Goal: Task Accomplishment & Management: Complete application form

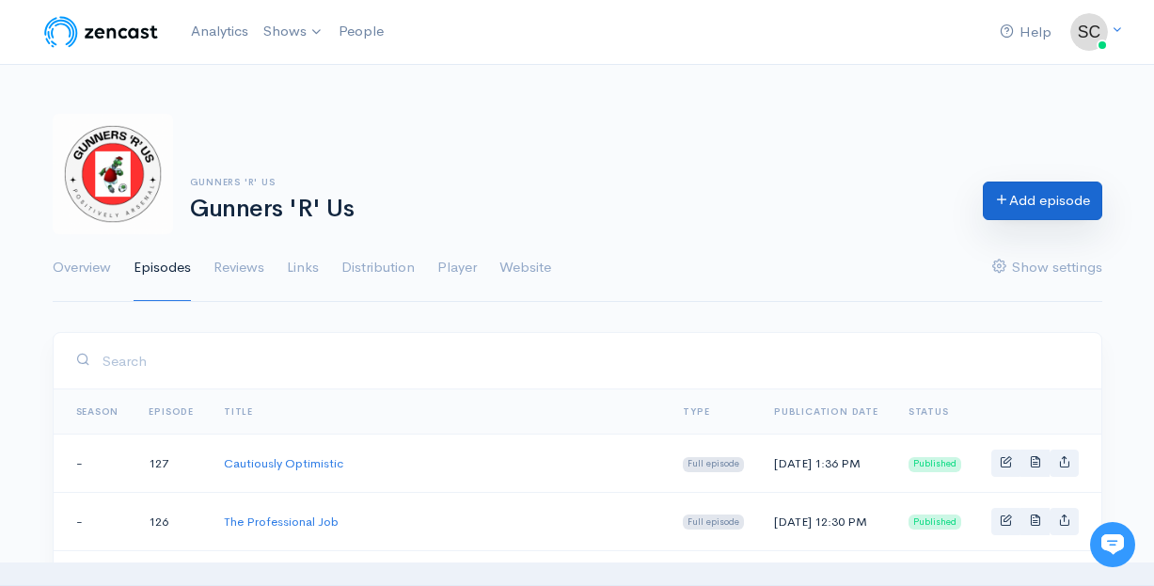
click at [1022, 207] on link "Add episode" at bounding box center [1042, 200] width 119 height 39
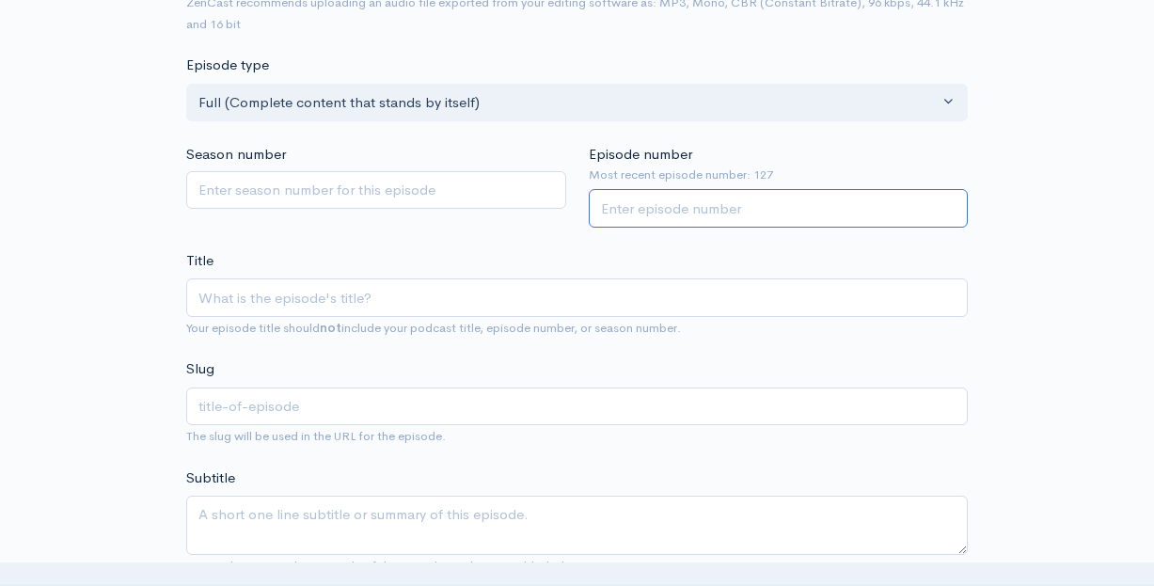
click at [804, 194] on input "Episode number" at bounding box center [779, 208] width 380 height 39
type input "128"
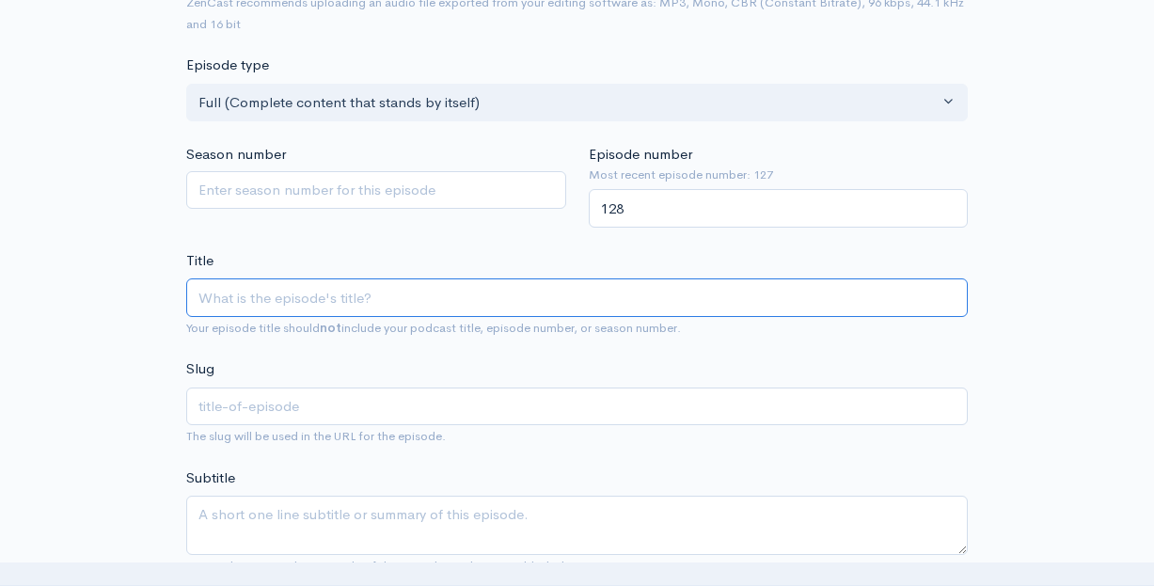
click at [568, 295] on input "Title" at bounding box center [576, 297] width 781 height 39
type input "B"
type input "b"
type input "B=N"
type input "bn"
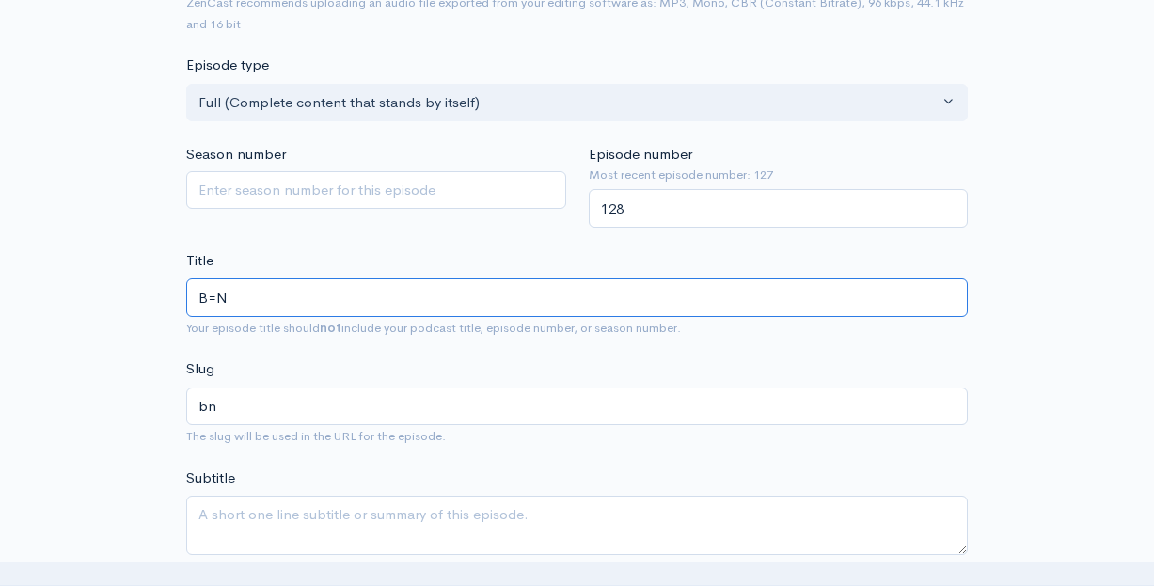
type input "B="
type input "b"
type input "B"
type input "p"
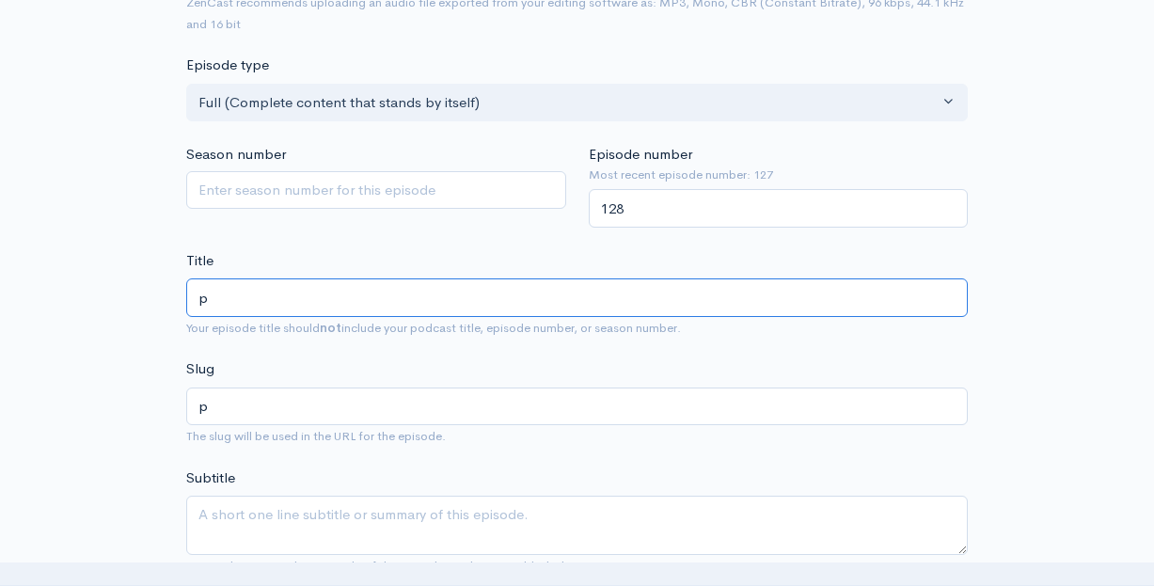
type input "pr"
type input "pre"
type input "preb"
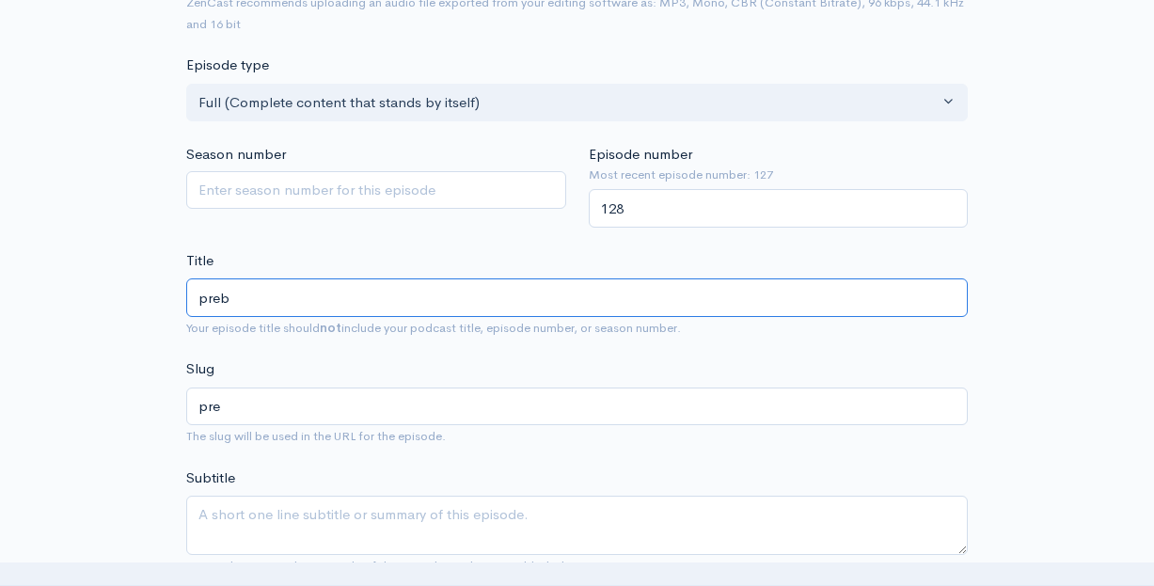
type input "preb"
type input "pre"
type input "pr"
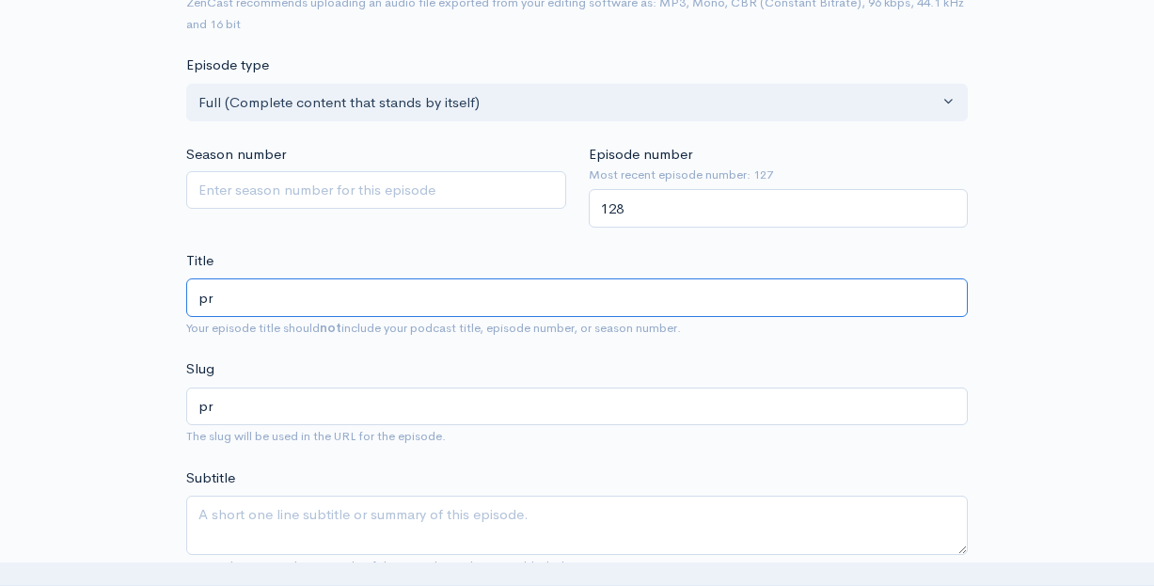
type input "p"
type input "P"
type input "p"
type input "PR"
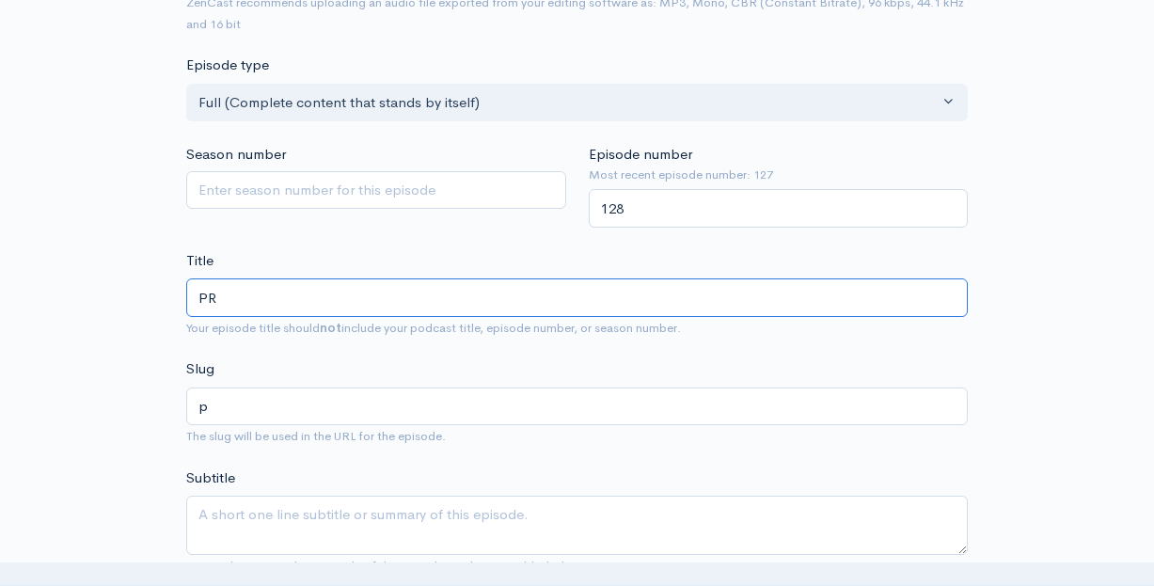
type input "pr"
type input "PRE"
type input "pre"
type input "PREV"
type input "prev"
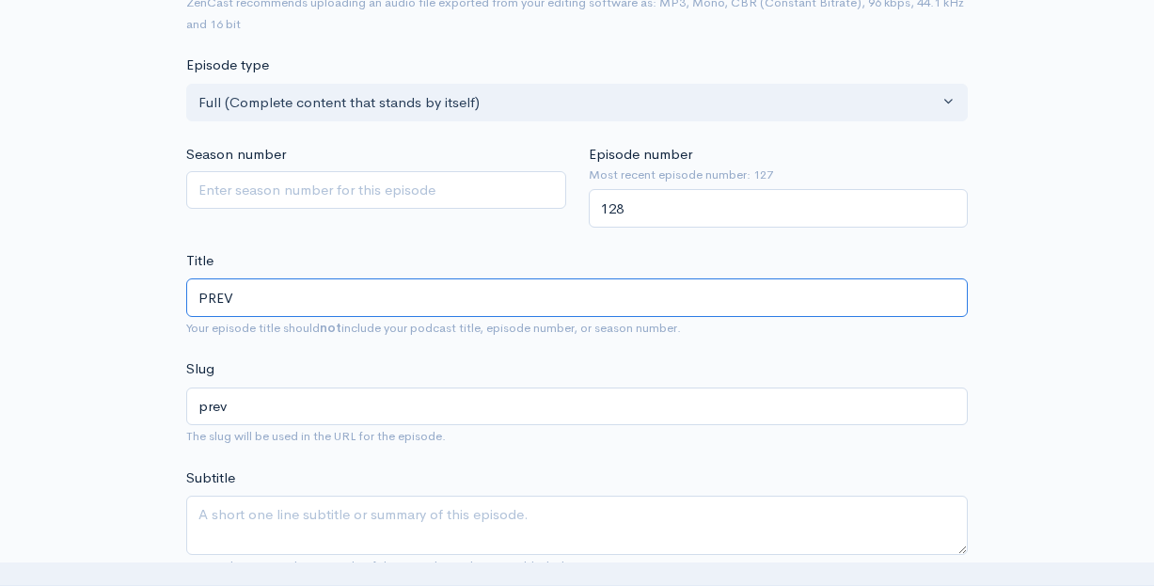
type input "PREVI"
type input "previ"
type input "PREVIE"
type input "previe"
type input "PREVIEW"
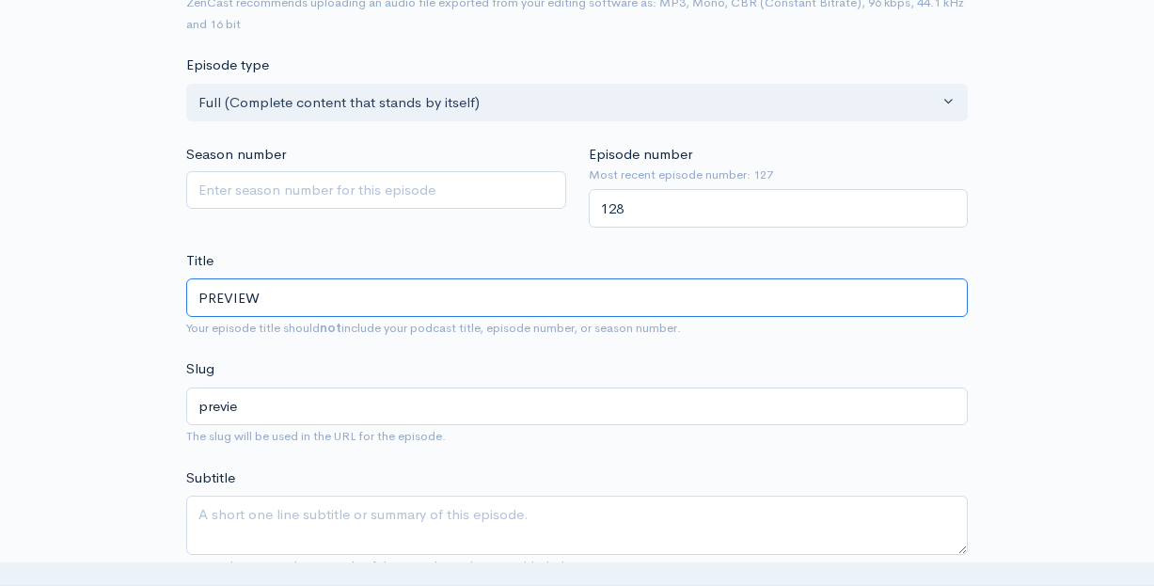
type input "preview"
type input "PREVIEW P"
type input "preview-p"
type input "PREVIEW PO"
type input "preview-po"
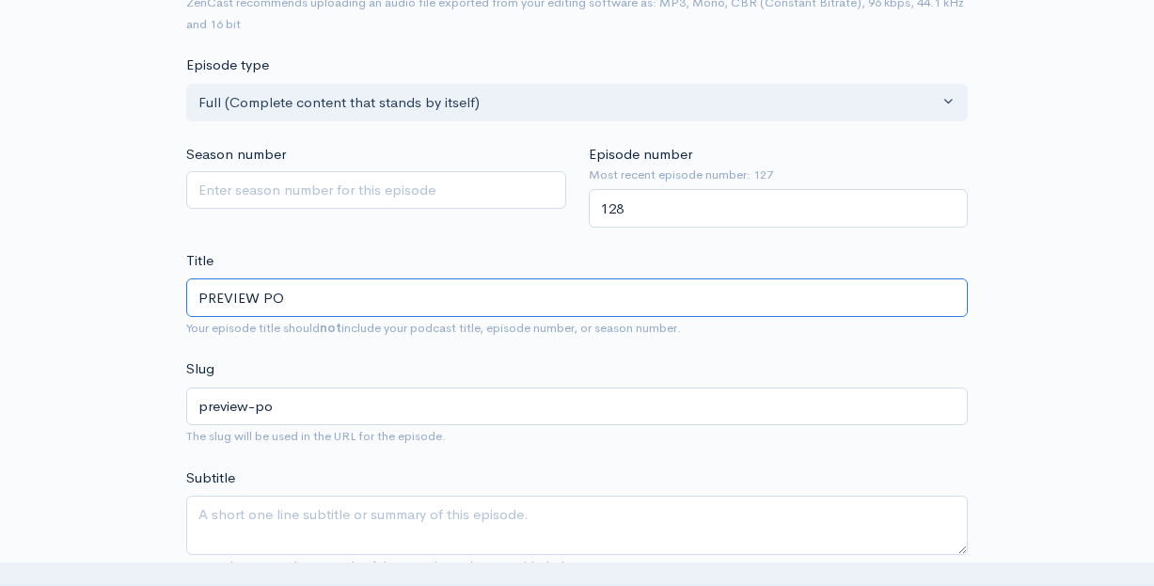
type input "PREVIEW POD"
type input "preview-pod"
type input "PREVIEW POD - N"
type input "preview-pod-n"
type input "PREVIEW POD - Ne"
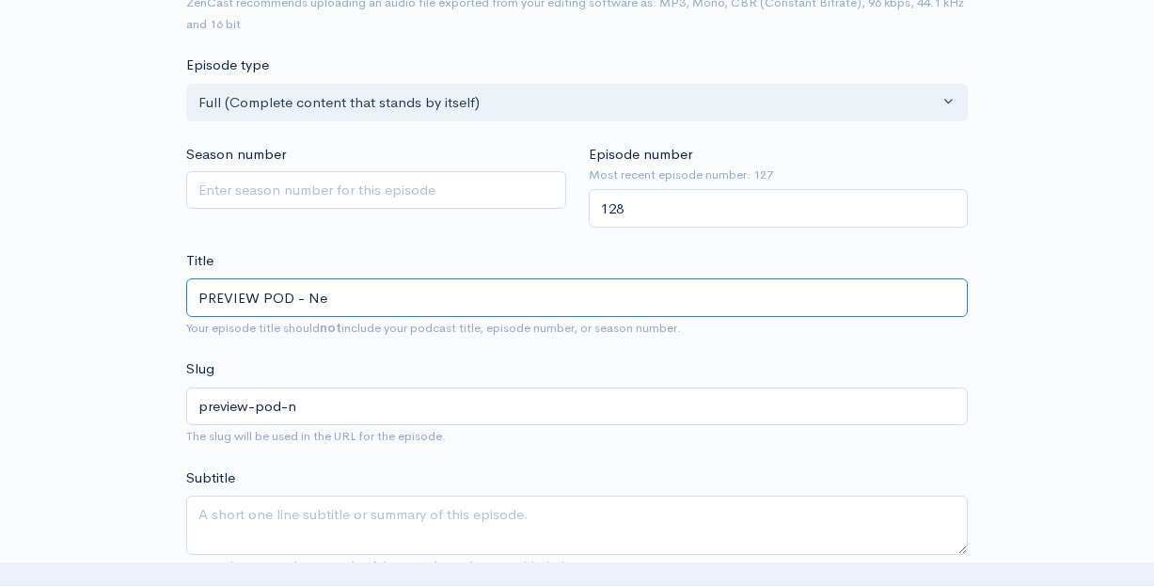
type input "preview-pod-ne"
type input "PREVIEW POD - New"
type input "preview-pod-new"
type input "PREVIEW POD - Newc"
type input "preview-pod-newc"
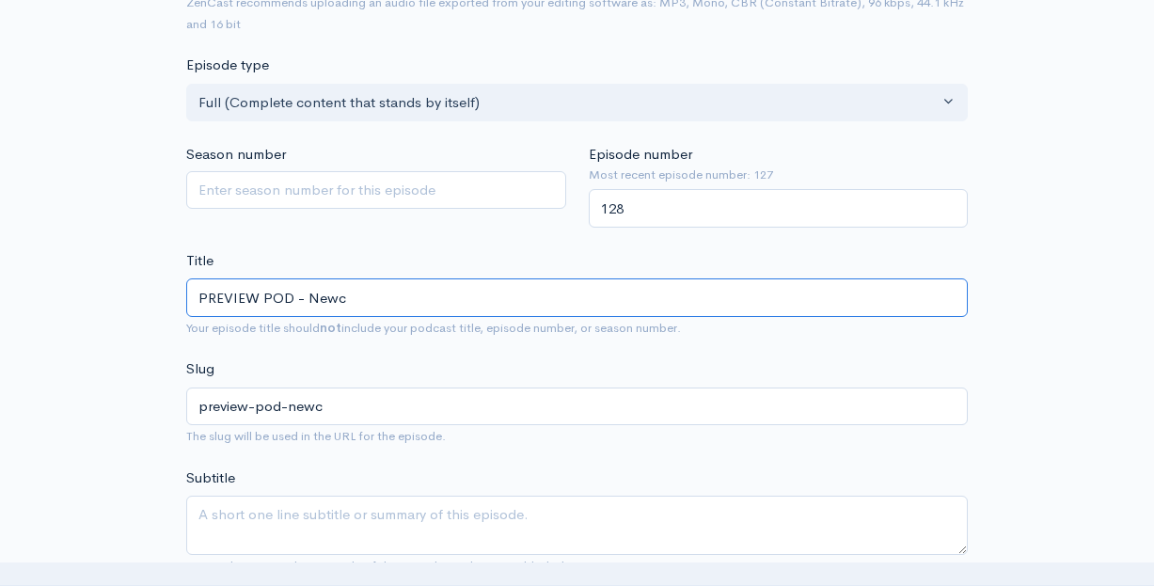
type input "PREVIEW POD - Newca"
type input "preview-pod-newca"
type input "PREVIEW POD - Newcas"
type input "preview-pod-newcas"
type input "PREVIEW POD - Newcast"
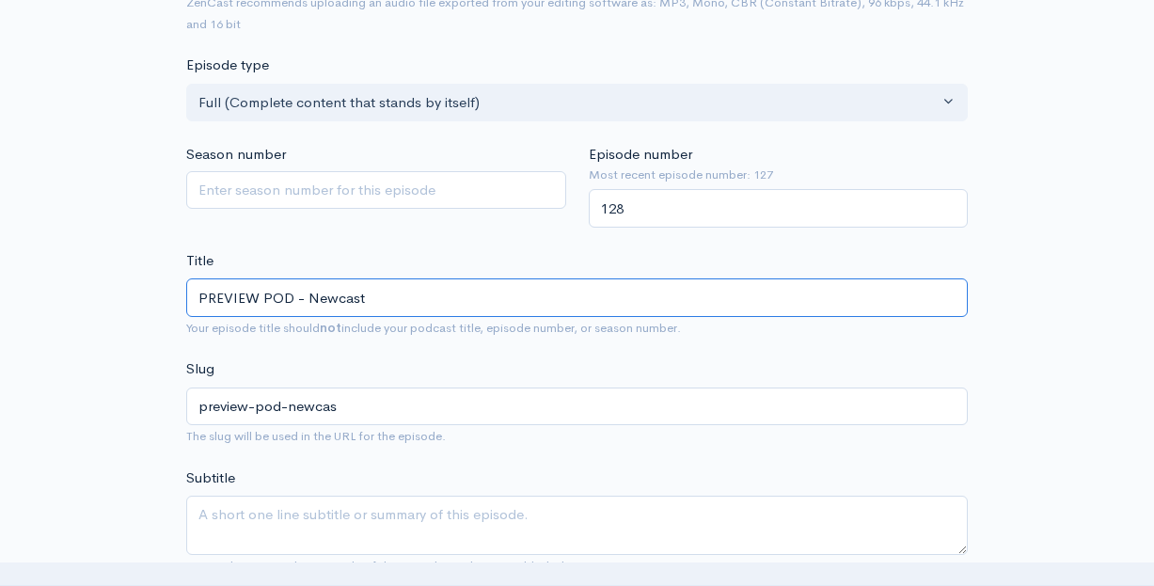
type input "preview-pod-newcast"
type input "PREVIEW POD - Newcaste"
type input "preview-pod-newcaste"
type input "PREVIEW POD - Newcastel"
type input "preview-pod-newcastel"
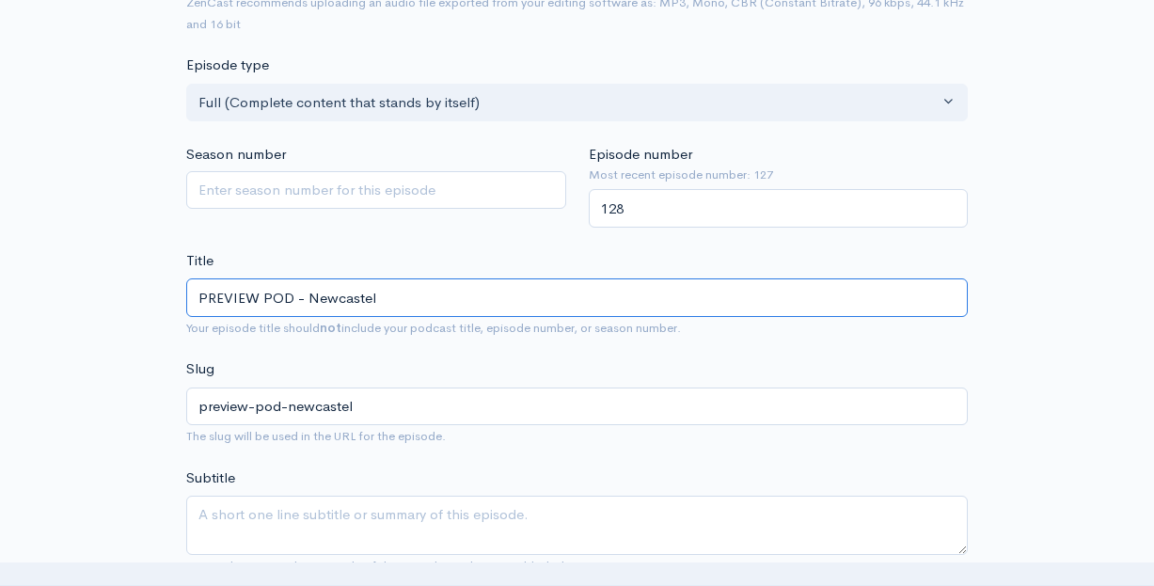
type input "PREVIEW POD - Newcaste"
type input "preview-pod-newcaste"
type input "PREVIEW POD - Newcast"
type input "preview-pod-newcast"
type input "PREVIEW POD - Newcastl"
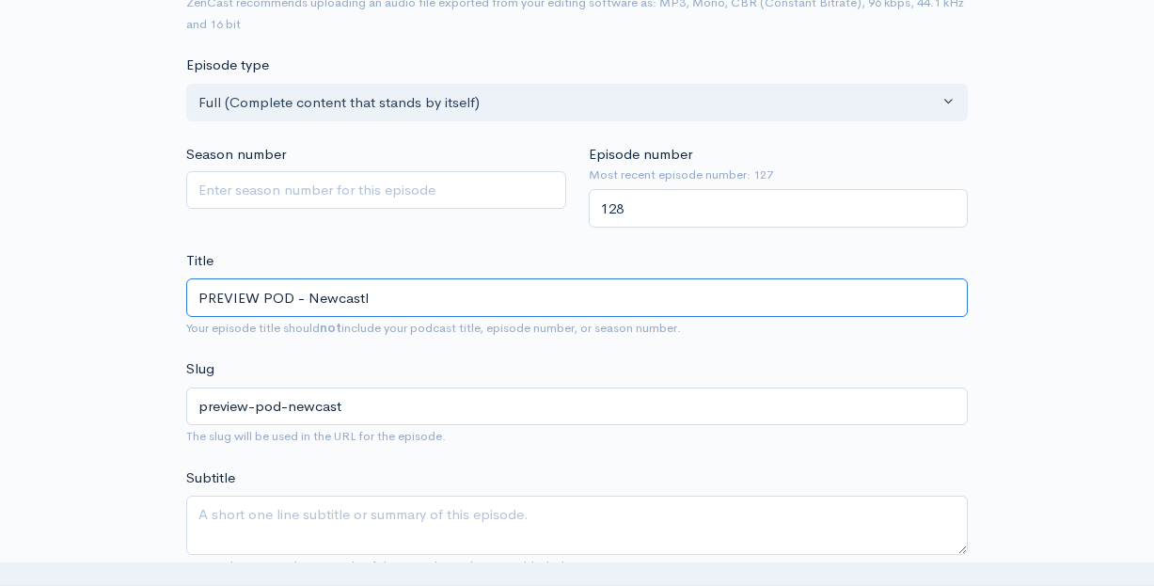
type input "preview-pod-newcastl"
type input "PREVIEW POD - Newcastle"
type input "preview-pod-newcastle"
type input "PREVIEW POD - Newcastle v"
type input "preview-pod-newcastle-v"
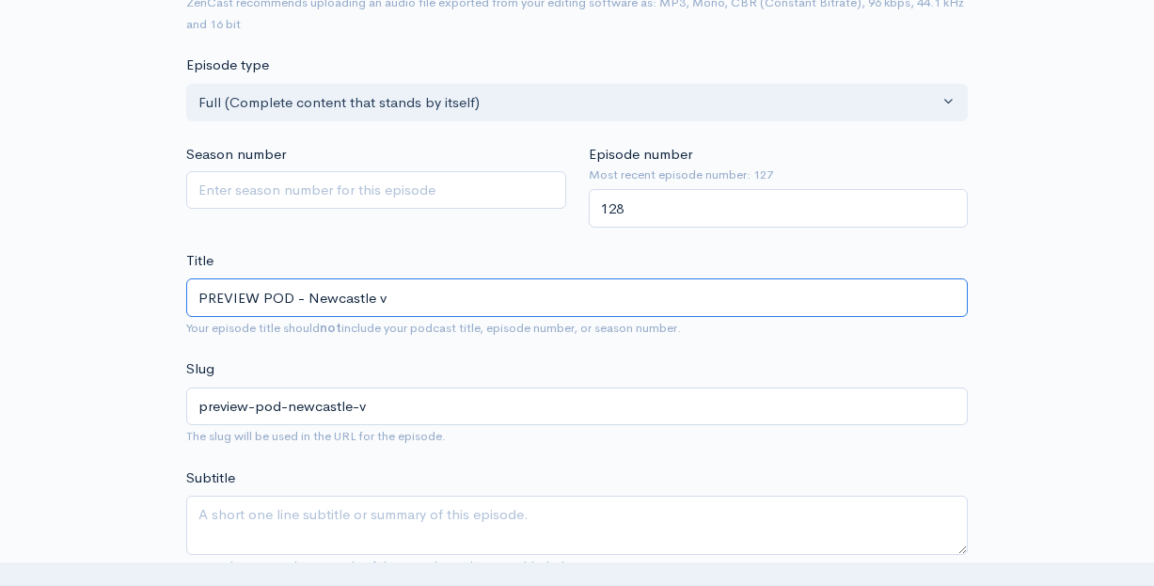
type input "PREVIEW POD - Newcastle v A"
type input "preview-pod-newcastle-v-a"
type input "PREVIEW POD - Newcastle v Ar"
type input "preview-pod-newcastle-v-ar"
type input "PREVIEW POD - Newcastle v Ars"
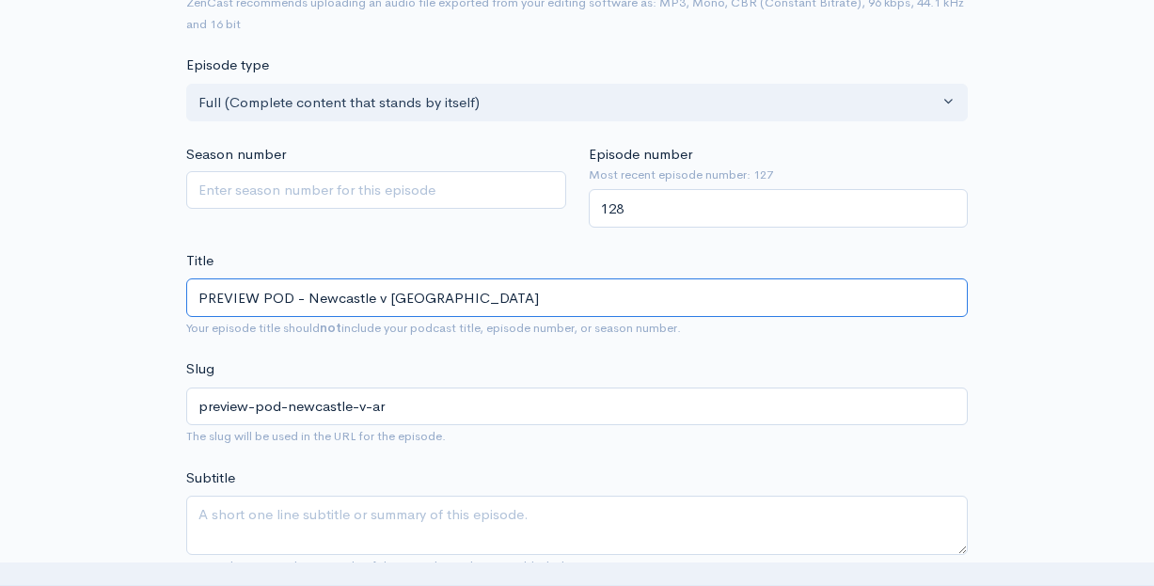
type input "preview-pod-newcastle-v-ars"
type input "PREVIEW POD - Newcastle v Arse"
type input "preview-pod-newcastle-v-arse"
type input "PREVIEW POD - Newcastle v Arsen"
type input "preview-pod-newcastle-v-arsen"
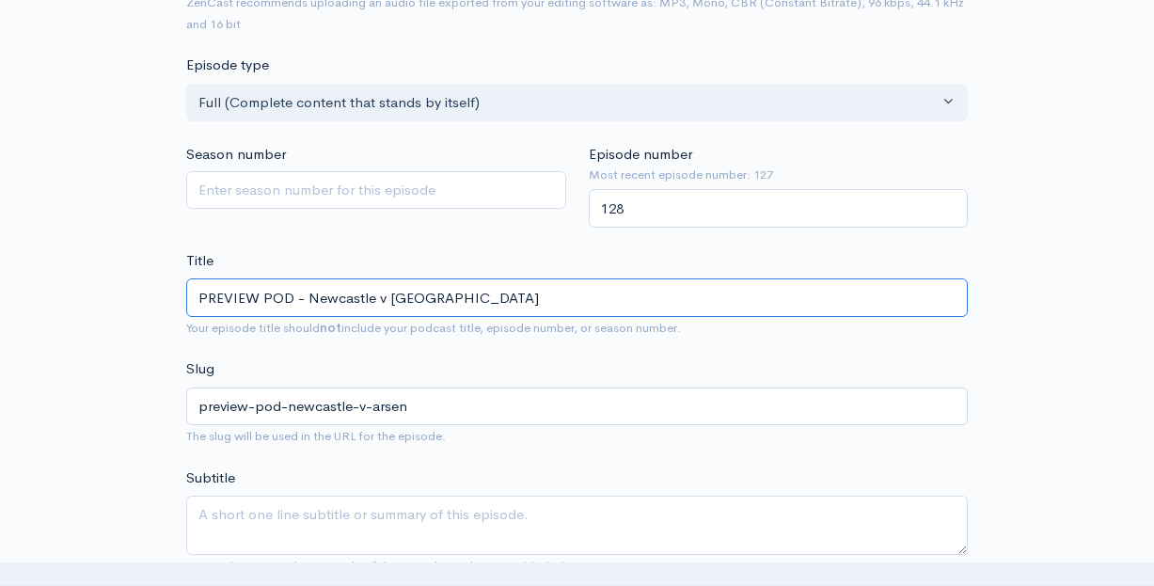
type input "PREVIEW POD - Newcastle v Arsena"
type input "preview-pod-newcastle-v-arsena"
type input "PREVIEW POD - Newcastle v Arsenak"
type input "preview-pod-newcastle-v-arsenak"
type input "PREVIEW POD - Newcastle v Arsena"
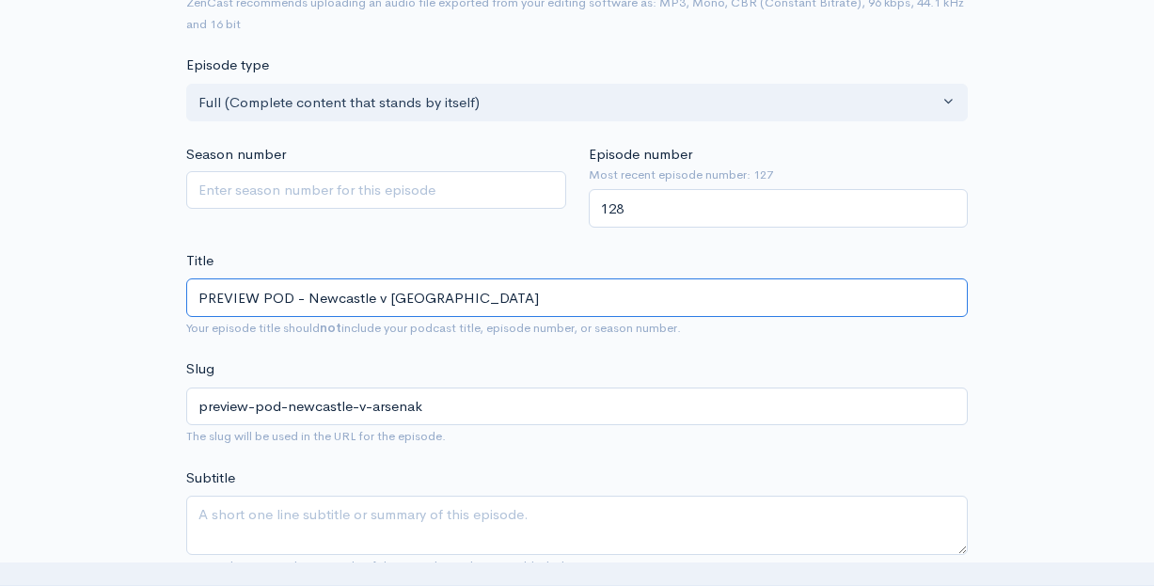
type input "preview-pod-newcastle-v-arsena"
type input "PREVIEW POD - Newcastle v Arsenal"
type input "preview-pod-newcastle-v-arsenal"
type input "PREVIEW POD - Newcastle v Arsenal"
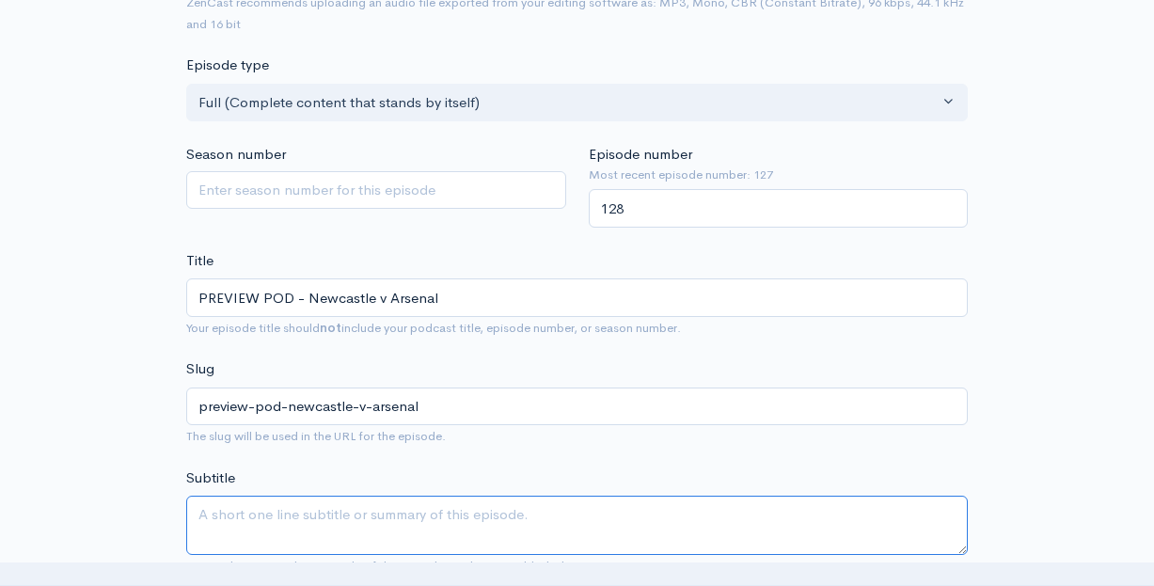
click at [467, 514] on textarea "Subtitle" at bounding box center [576, 525] width 781 height 59
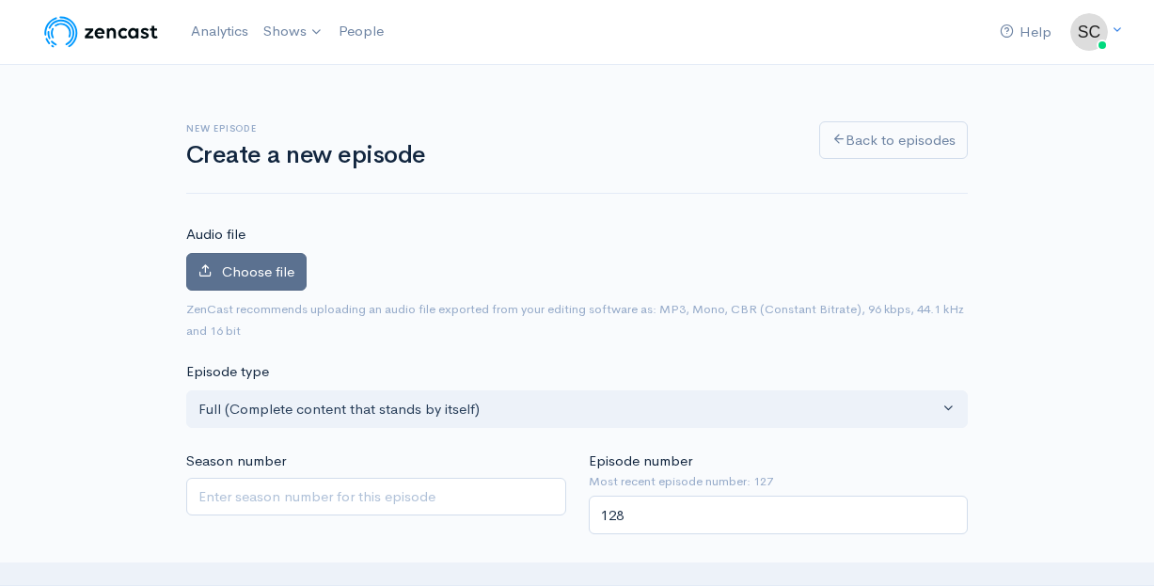
scroll to position [-1, 0]
type textarea "Scott goes solo on a preview pod of this weekends Sunday special of Newcastle a…"
click at [266, 277] on span "Choose file" at bounding box center [258, 271] width 72 height 18
click at [0, 0] on input "Choose file" at bounding box center [0, 0] width 0 height 0
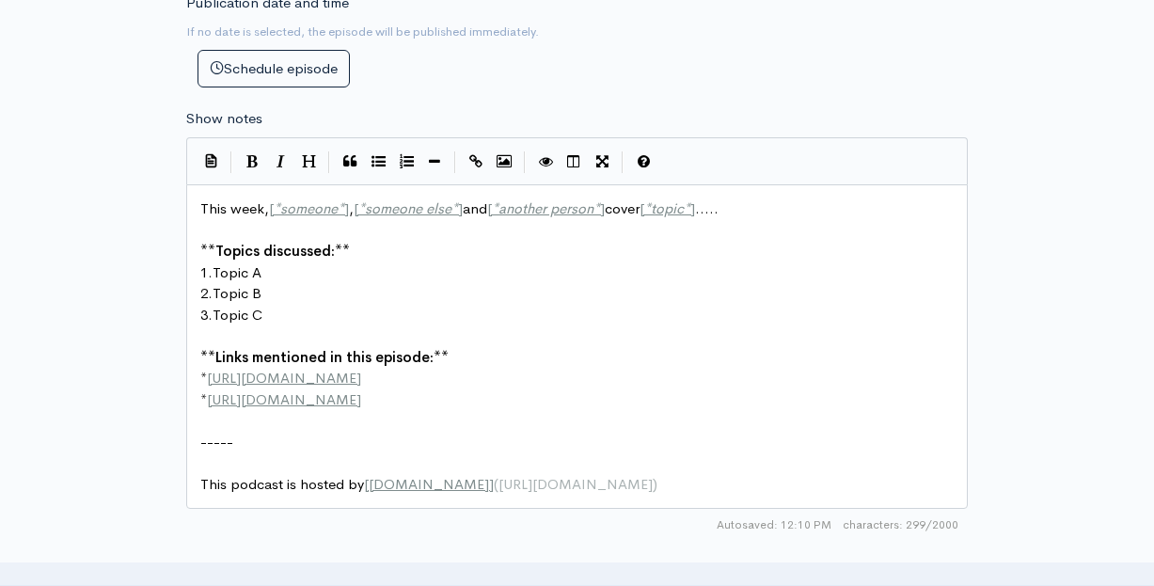
scroll to position [9, 0]
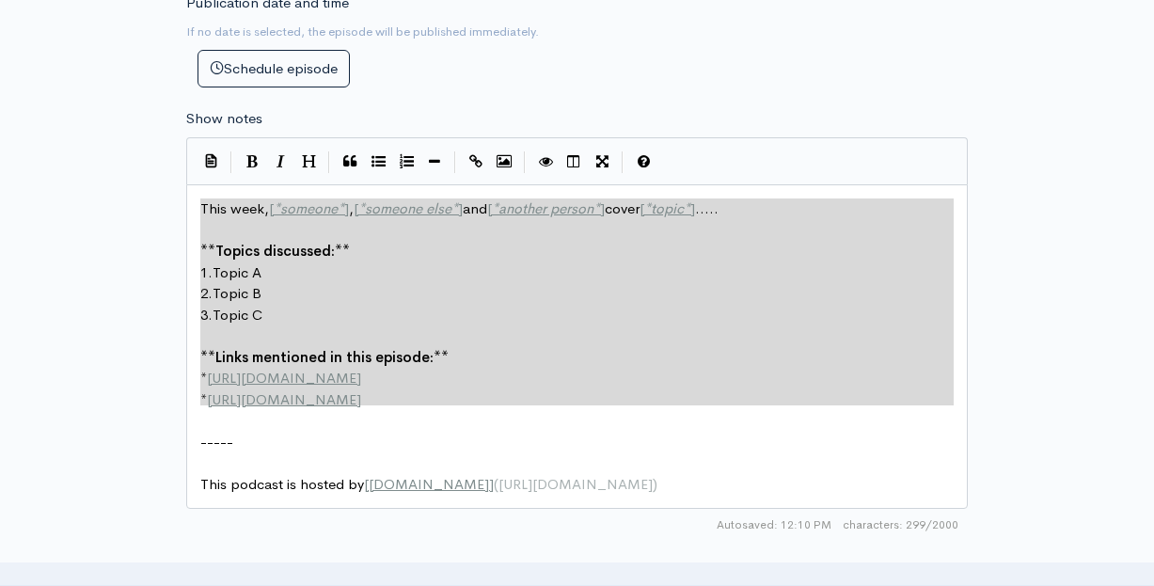
type textarea "This week, [*someone*], [*someone else*] and [*another person*] cover [*topic*]…"
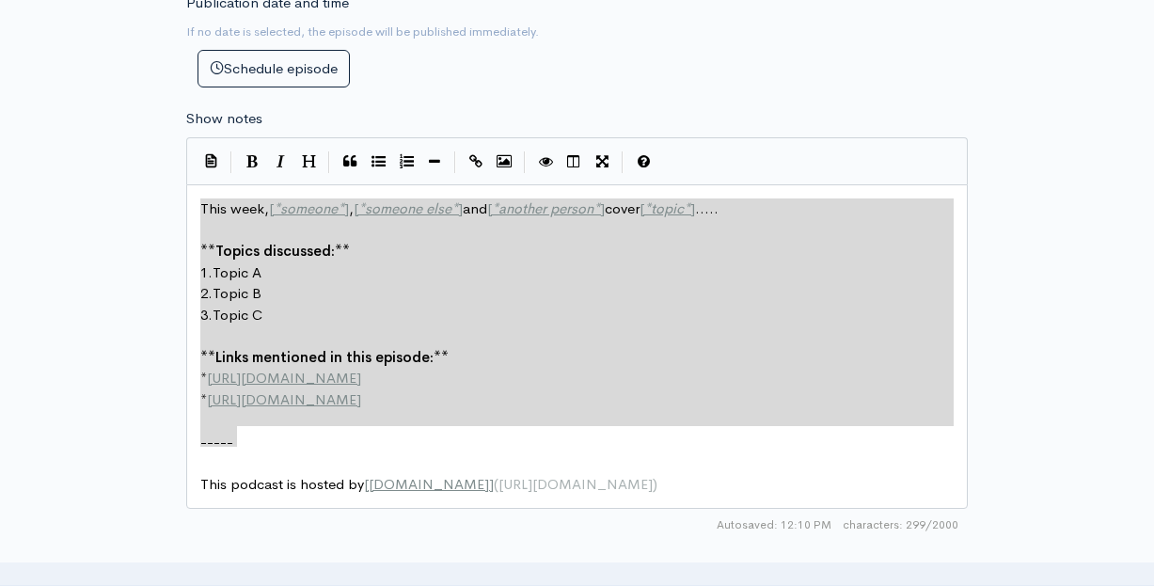
drag, startPoint x: 199, startPoint y: 173, endPoint x: 298, endPoint y: 395, distance: 242.9
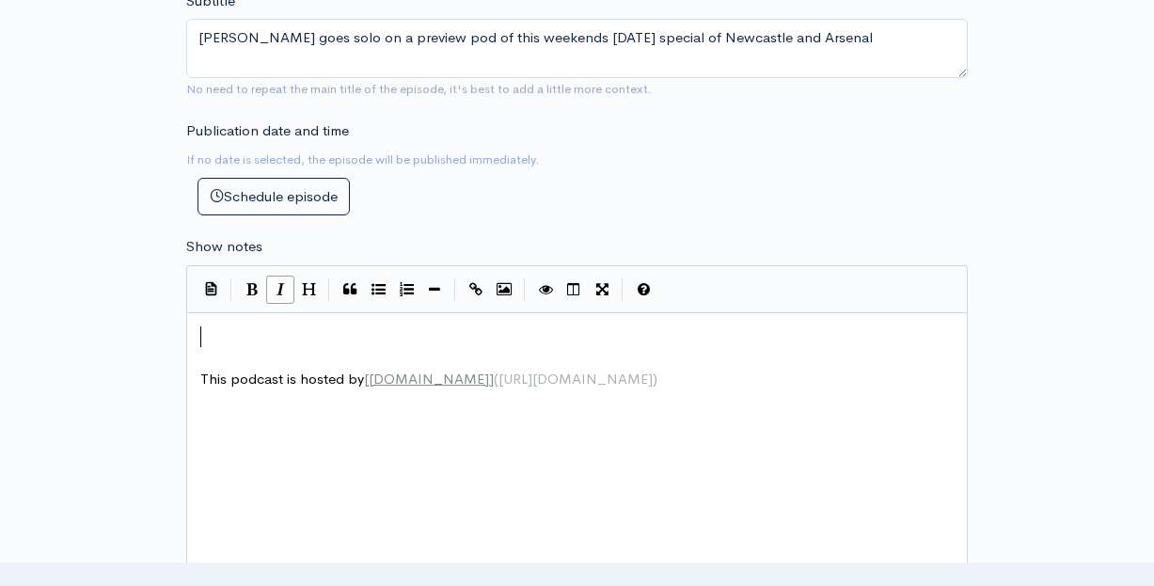
scroll to position [817, 0]
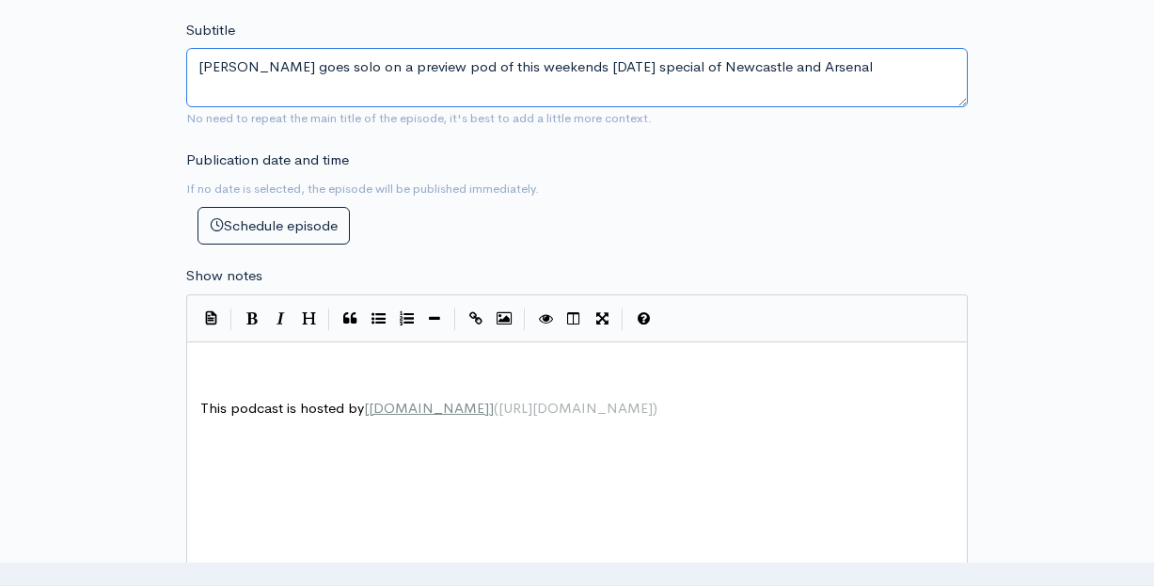
drag, startPoint x: 200, startPoint y: 39, endPoint x: 1159, endPoint y: 21, distance: 959.2
click at [793, 48] on textarea "Scott goes solo on a preview pod of this weekends Sunday special of Newcastle a…" at bounding box center [576, 77] width 781 height 59
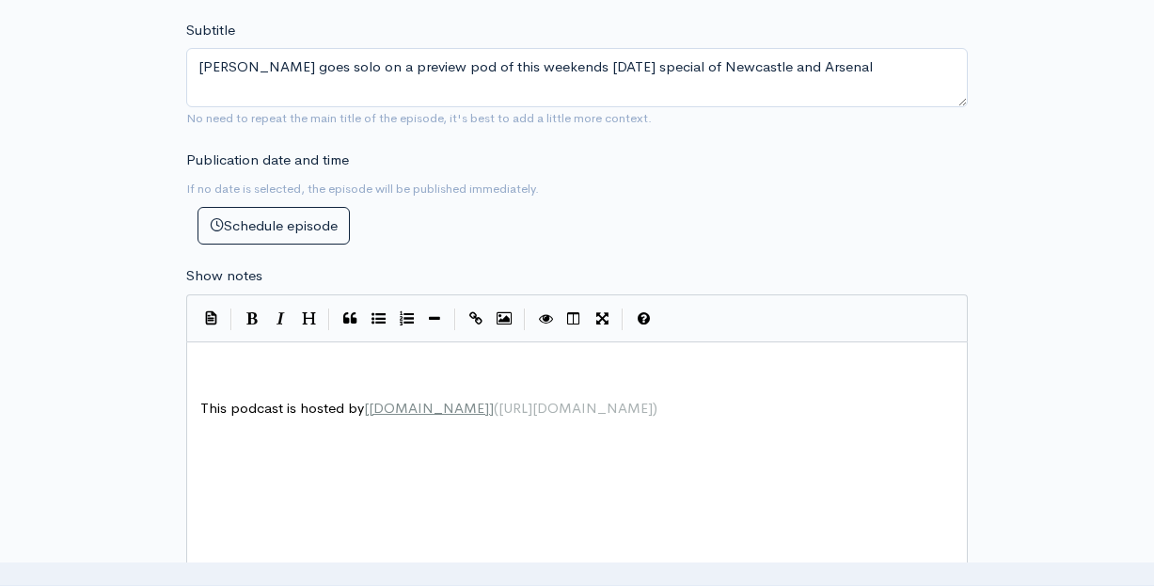
click at [368, 355] on pre "​" at bounding box center [577, 366] width 761 height 22
paste textarea ")"
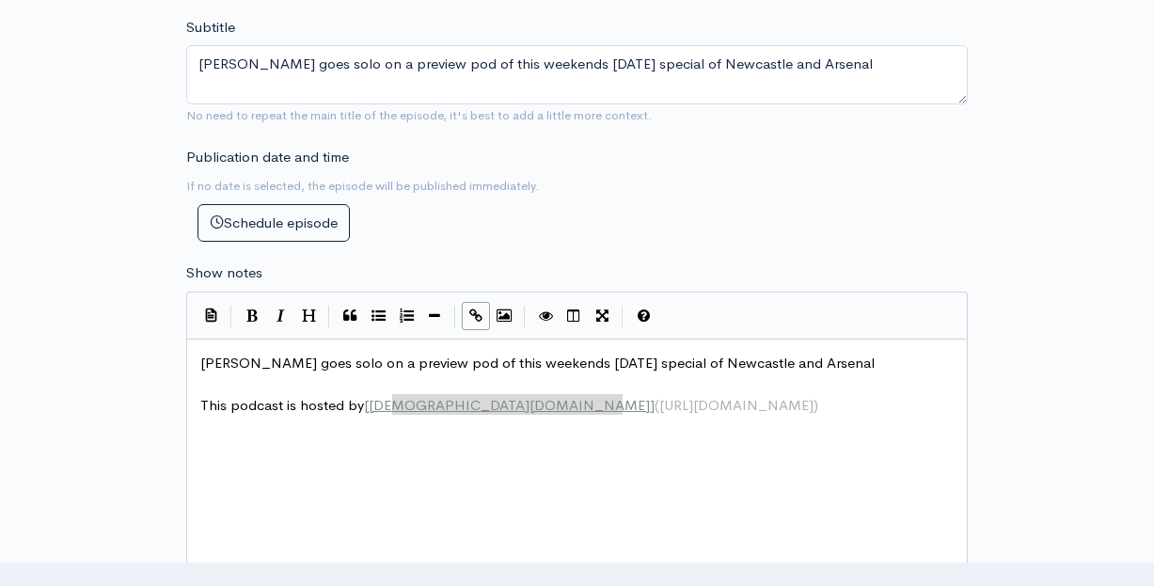
type textarea "enCast.fm](https://wwww.zencast.fm)"
drag, startPoint x: 623, startPoint y: 374, endPoint x: 388, endPoint y: 366, distance: 235.2
type textarea "zencxast"
type textarea "ast.fm"
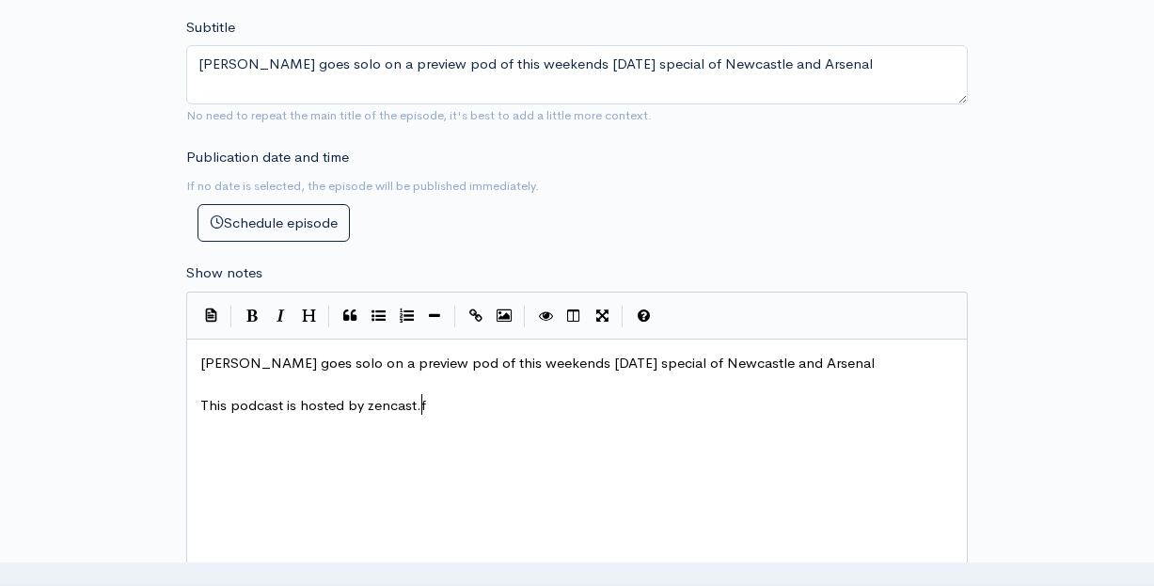
scroll to position [9, 39]
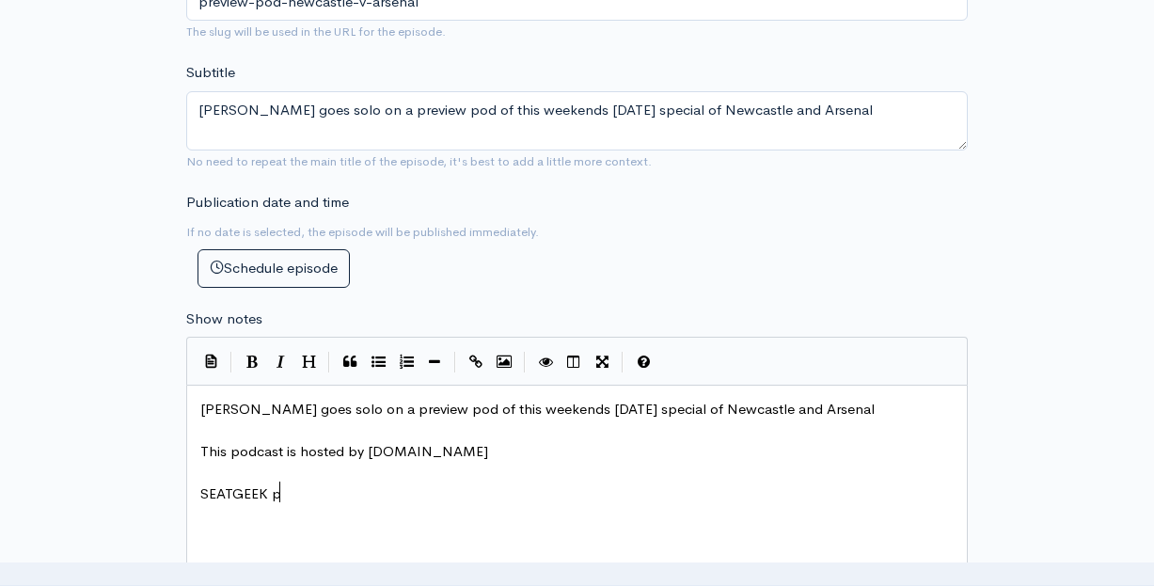
type textarea "SEATGEEK pr"
type textarea "romo codeL"
type textarea ": TBAWRESTLING"
type textarea "whatnot credit -"
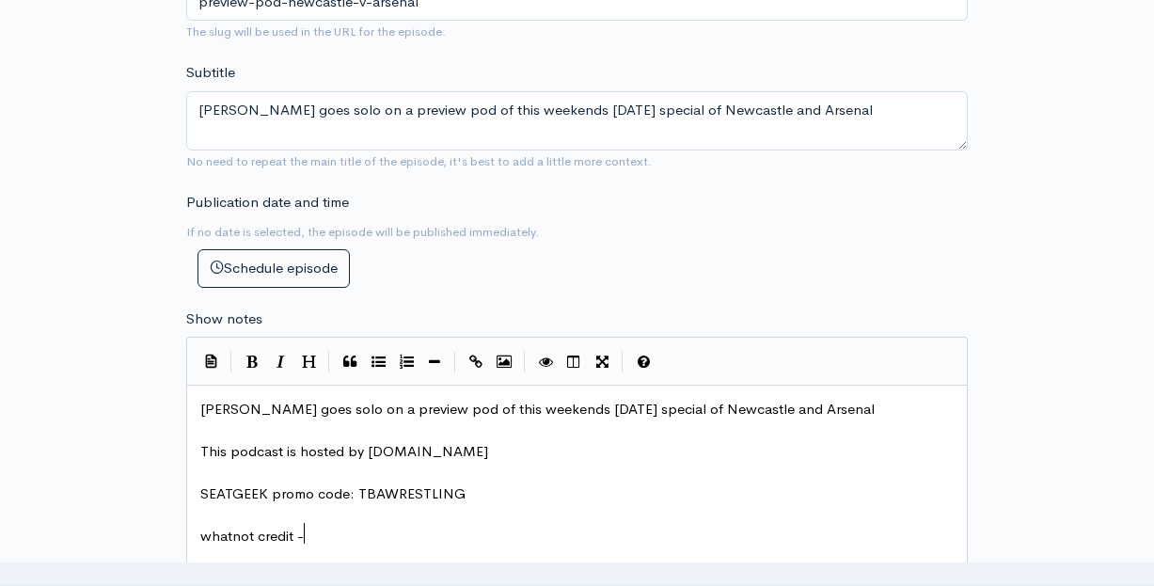
scroll to position [9, 107]
click at [433, 224] on div "Publication date and time If no date is selected, the episode will be published…" at bounding box center [376, 240] width 402 height 96
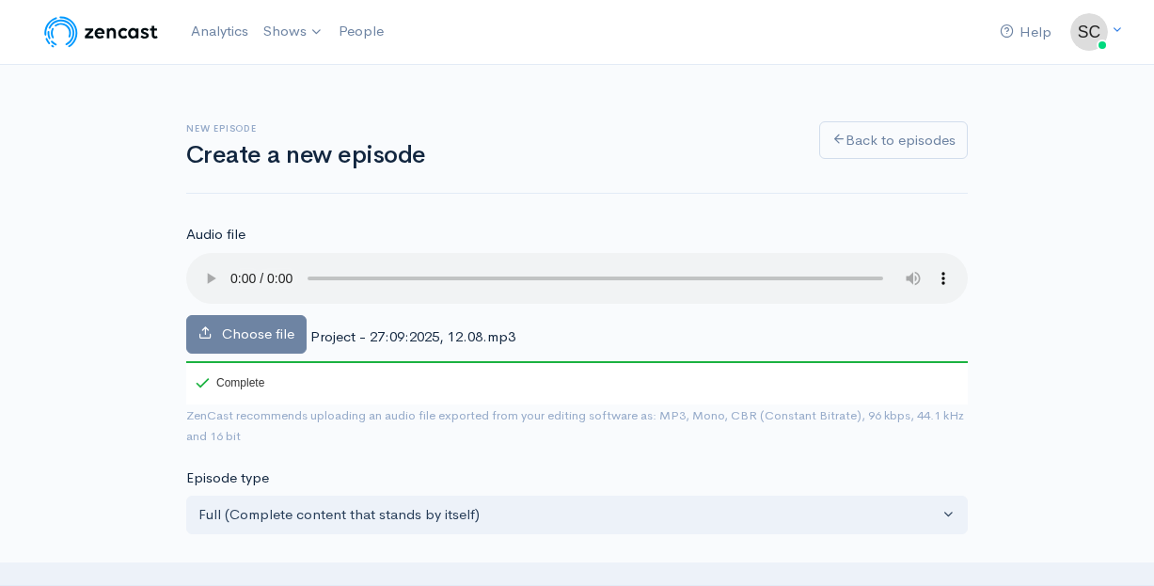
scroll to position [0, 0]
click at [233, 268] on audio at bounding box center [576, 278] width 781 height 51
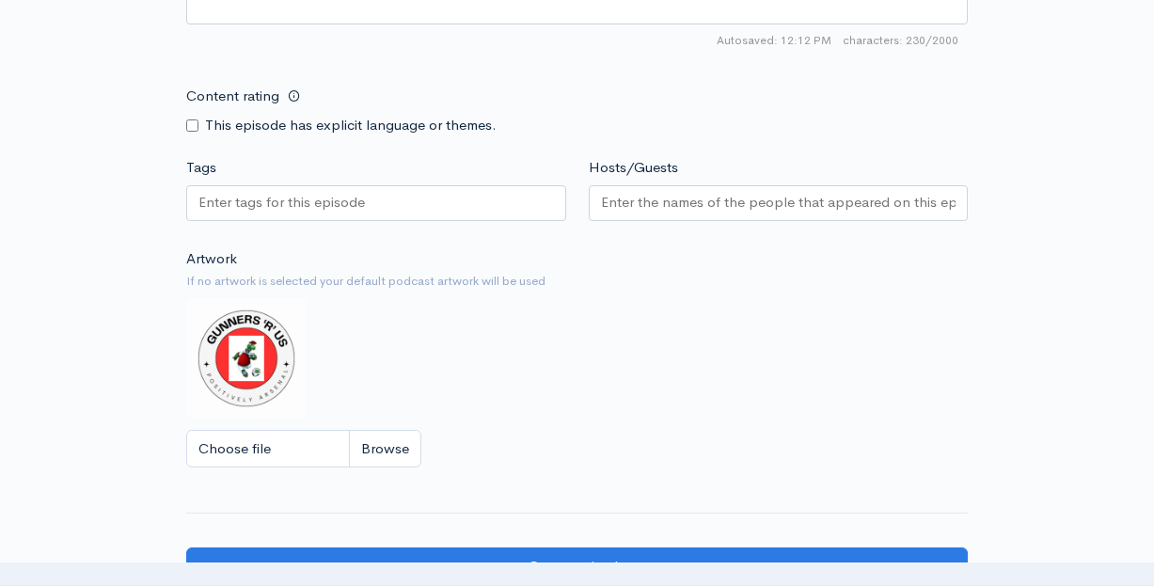
scroll to position [1195, 0]
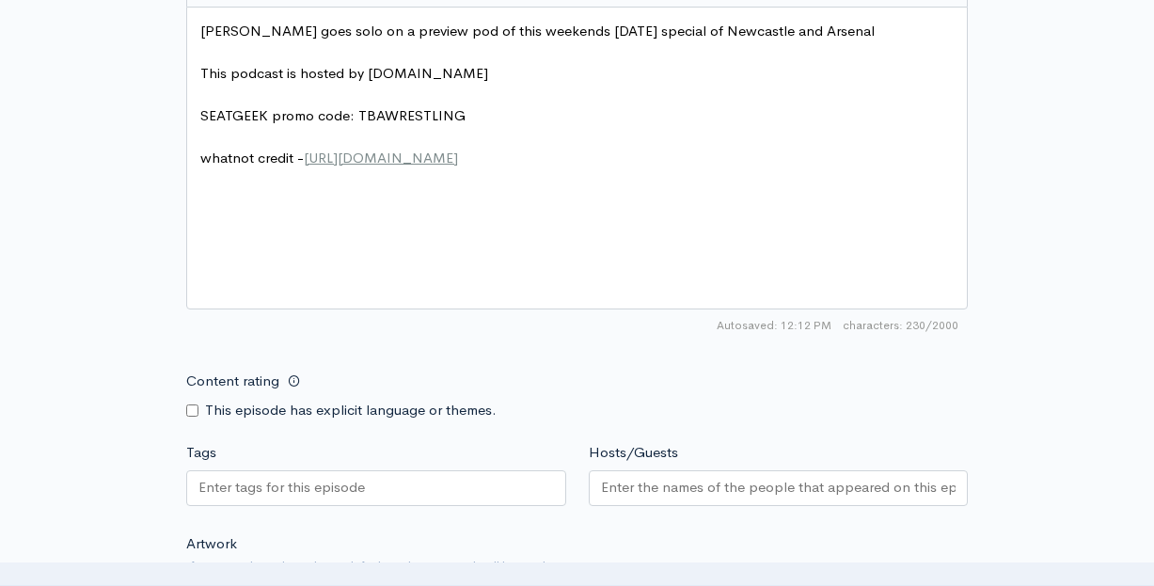
click at [355, 442] on div "Tags" at bounding box center [376, 477] width 402 height 71
click at [355, 477] on input "Tags" at bounding box center [282, 488] width 169 height 22
type input "newcastle"
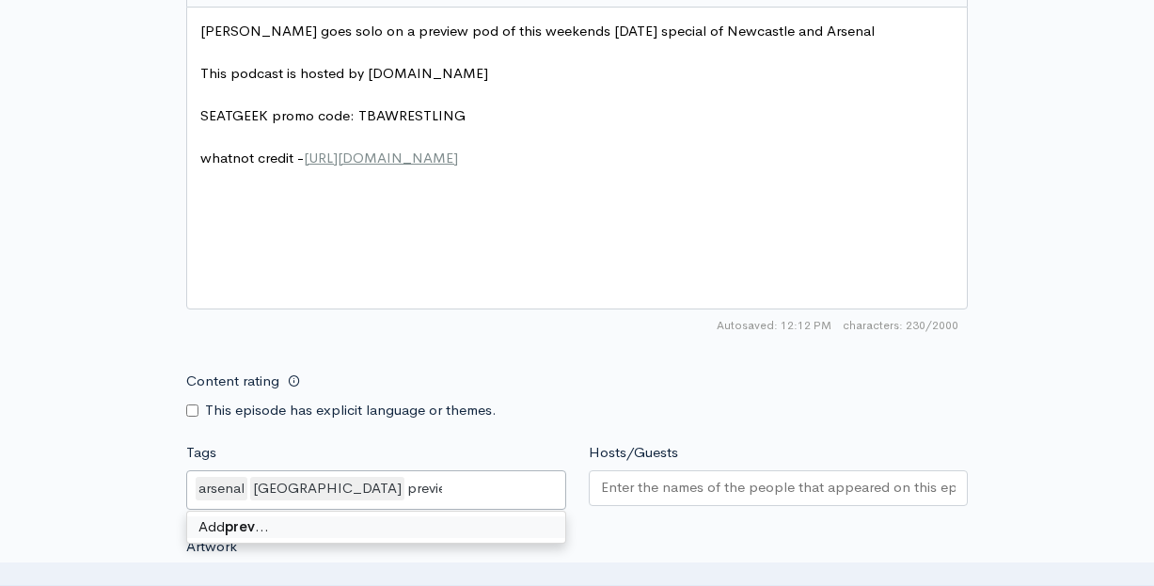
type input "preview"
type input "pod"
type input "football"
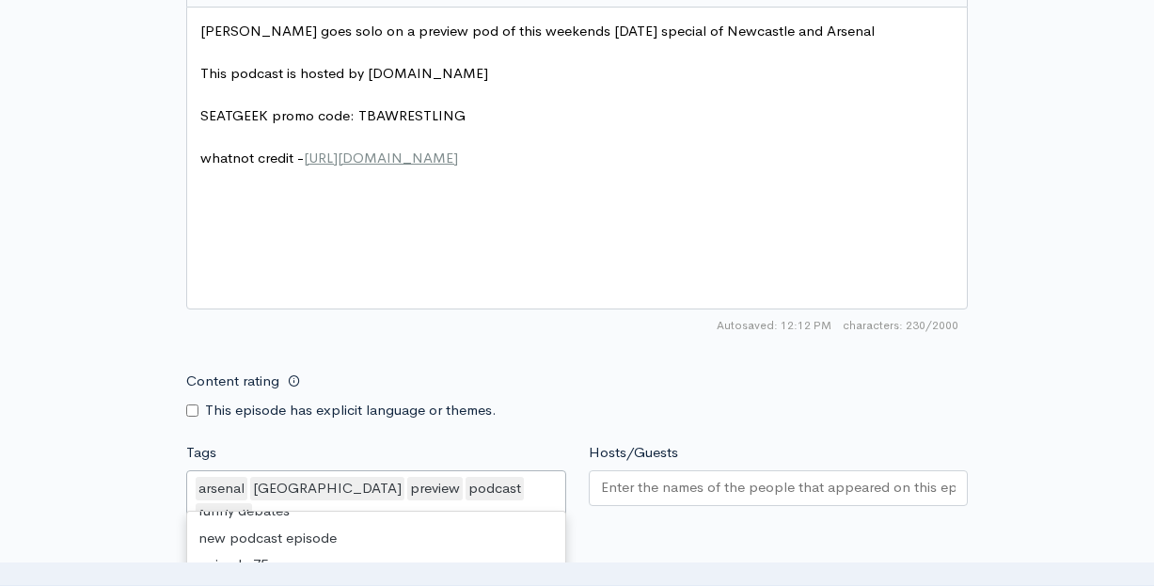
scroll to position [25, 0]
type input "prem"
click at [605, 477] on input "Hosts/Guests" at bounding box center [778, 488] width 355 height 22
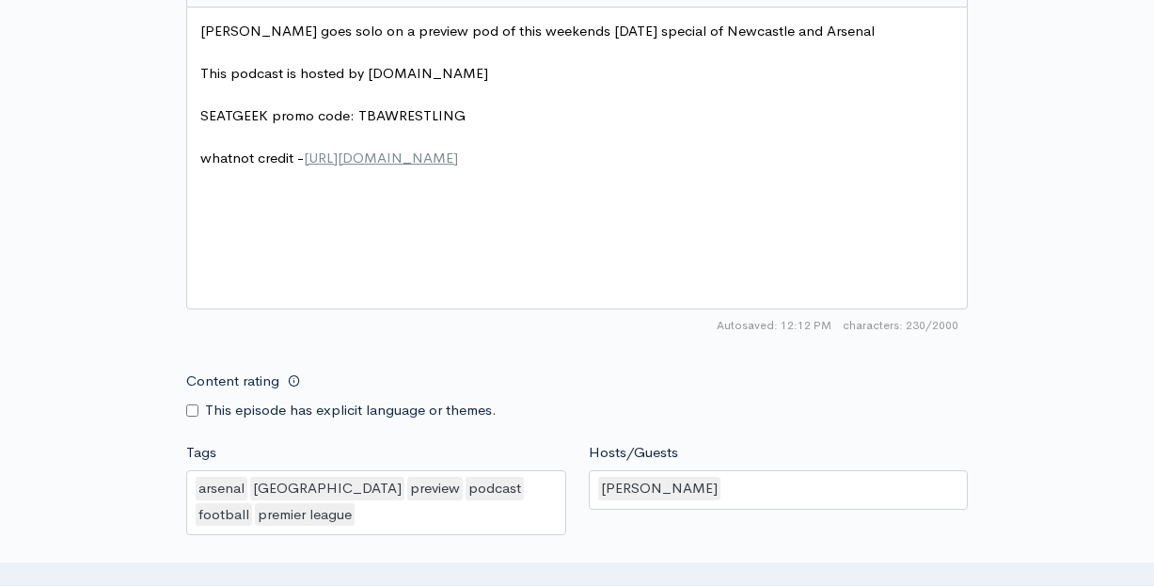
click at [661, 385] on div "Content rating This episode has explicit language or themes." at bounding box center [577, 391] width 804 height 59
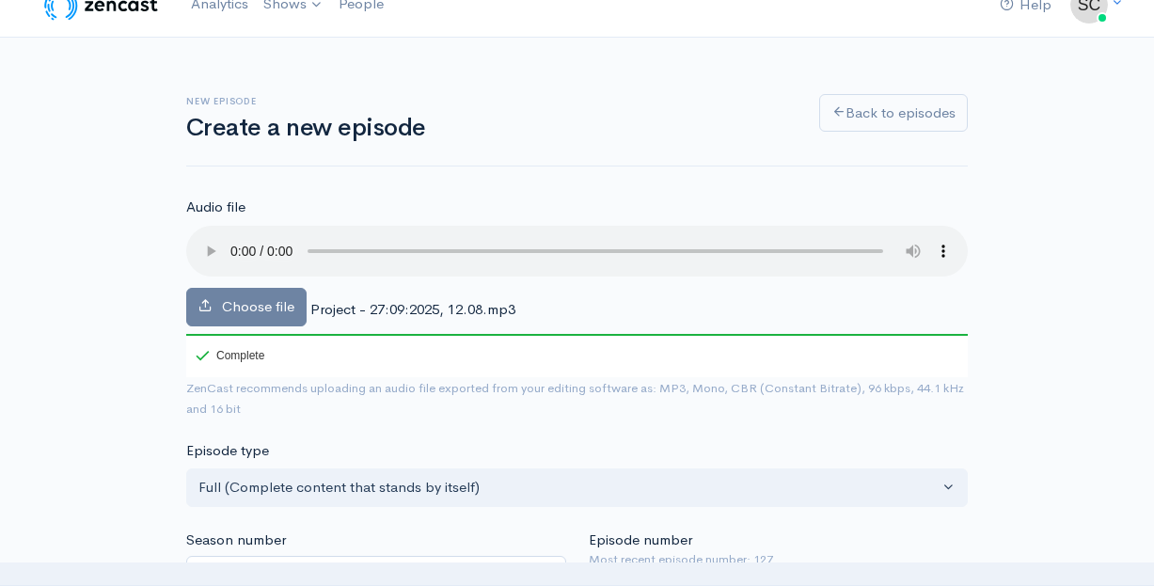
scroll to position [26, 0]
click at [234, 243] on audio at bounding box center [576, 252] width 781 height 51
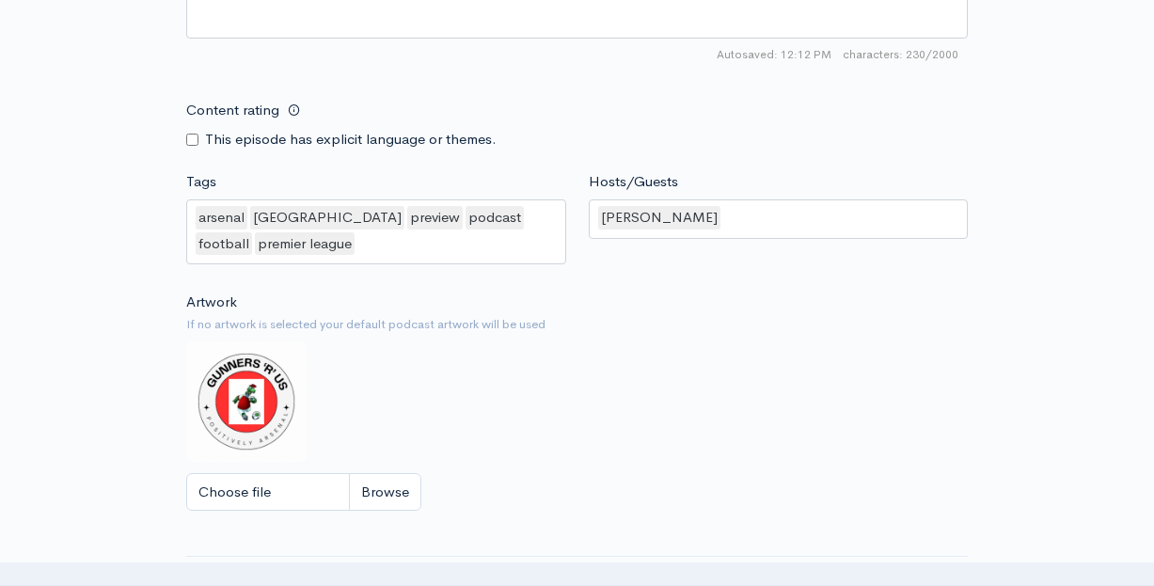
scroll to position [1709, 0]
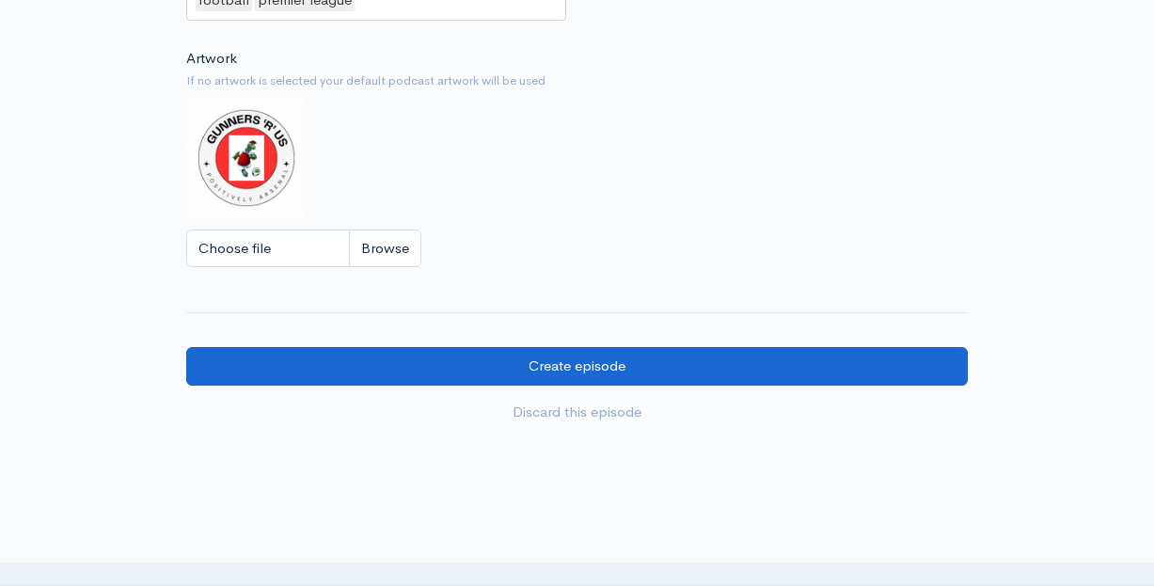
click at [433, 347] on input "Create episode" at bounding box center [576, 366] width 781 height 39
